Goal: Information Seeking & Learning: Learn about a topic

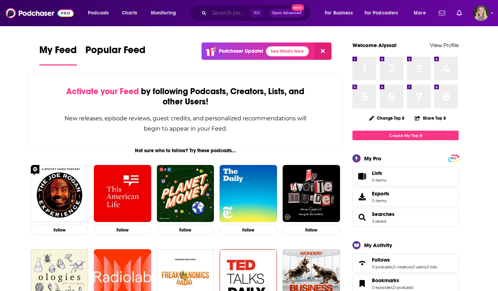
click at [234, 11] on input "Search podcasts, credits, & more..." at bounding box center [229, 12] width 41 height 11
click at [124, 12] on span "Charts" at bounding box center [129, 13] width 15 height 10
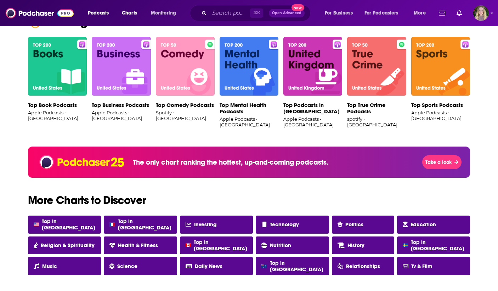
scroll to position [302, 0]
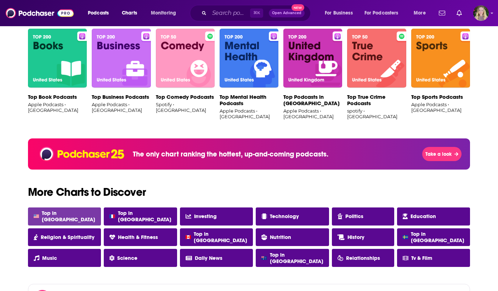
click at [51, 217] on span "Top in [GEOGRAPHIC_DATA]" at bounding box center [69, 216] width 54 height 13
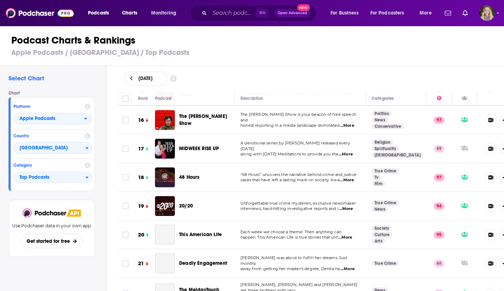
scroll to position [473, 0]
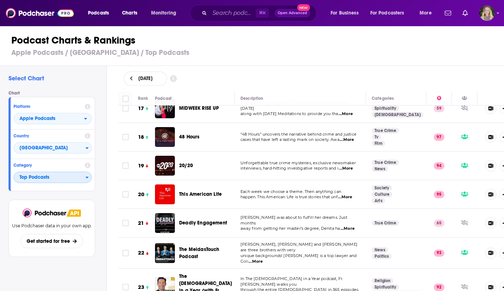
click at [73, 177] on span "Top Podcasts" at bounding box center [50, 178] width 72 height 12
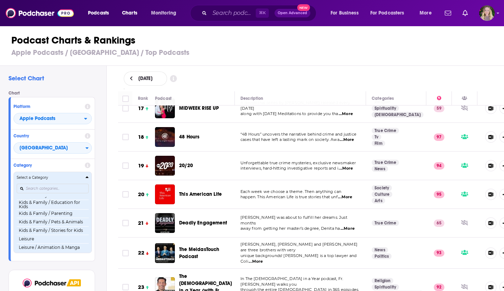
scroll to position [320, 0]
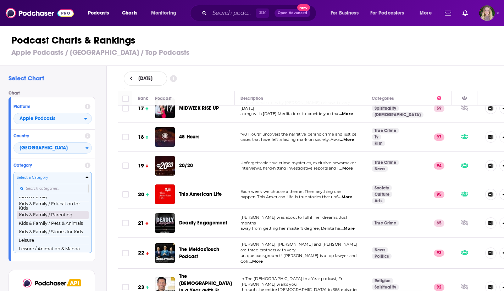
click at [58, 217] on button "Kids & Family / Parenting" at bounding box center [53, 215] width 72 height 9
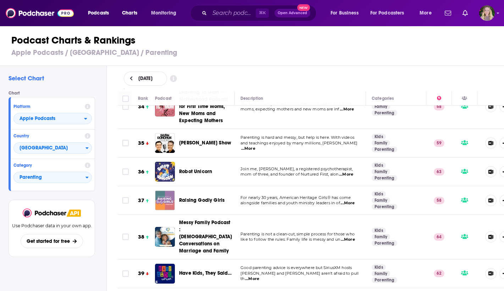
scroll to position [1262, 0]
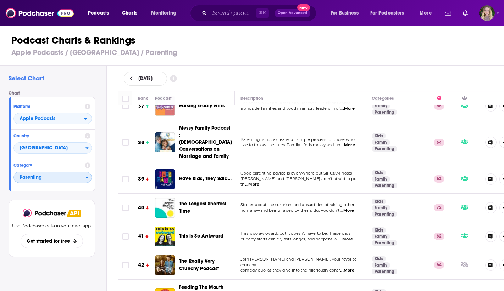
click at [84, 173] on span "Parenting" at bounding box center [50, 178] width 72 height 12
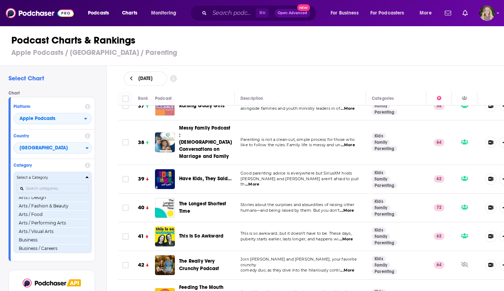
scroll to position [45, 0]
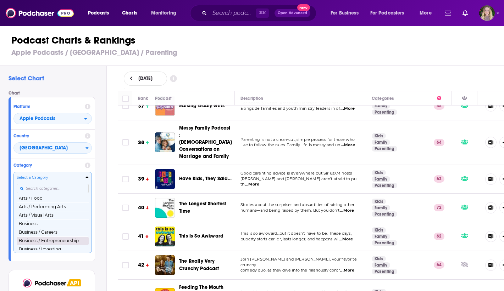
click at [60, 243] on button "Business / Entrepreneurship" at bounding box center [53, 241] width 72 height 9
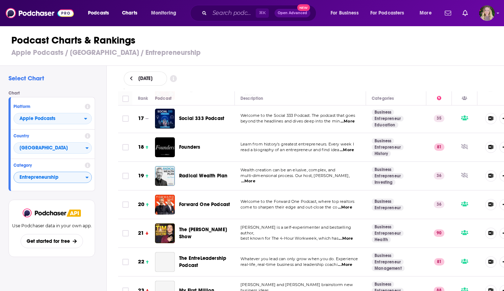
scroll to position [489, 0]
